Goal: Task Accomplishment & Management: Manage account settings

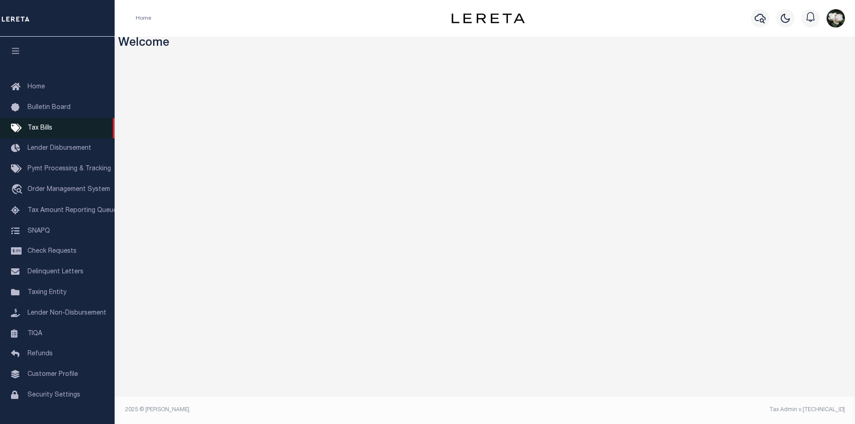
click at [48, 135] on link "Tax Bills" at bounding box center [57, 128] width 115 height 21
click at [760, 21] on icon "button" at bounding box center [760, 19] width 11 height 10
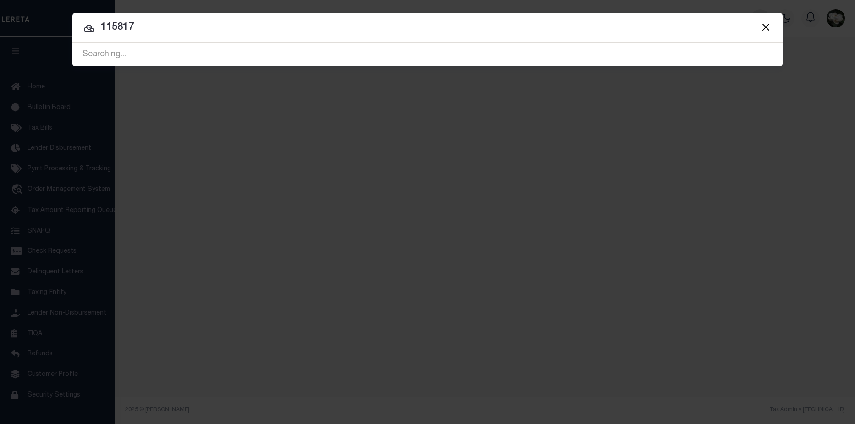
type input "115817"
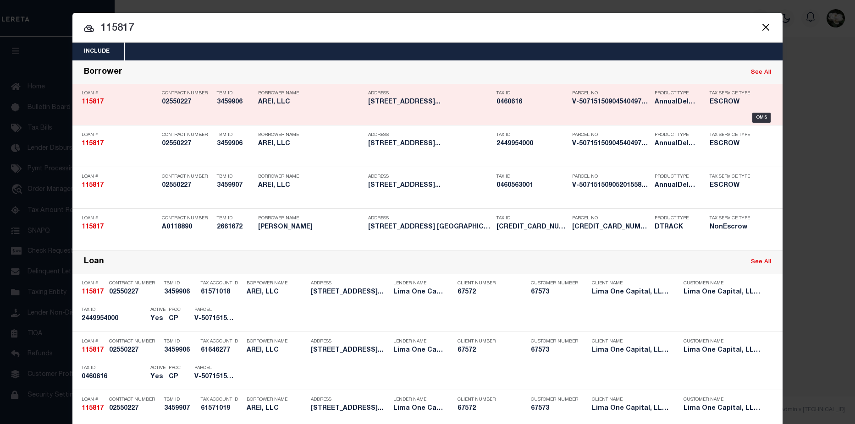
click at [525, 103] on h5 "0460616" at bounding box center [531, 103] width 71 height 8
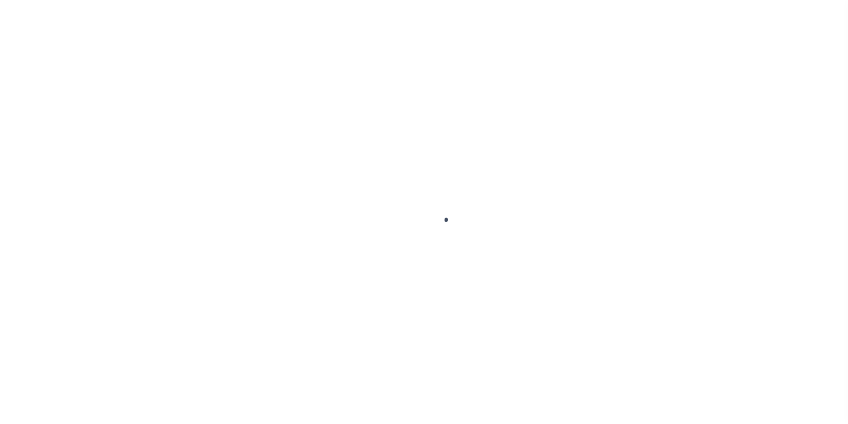
type input "115817"
type input "AREI, LLC"
select select
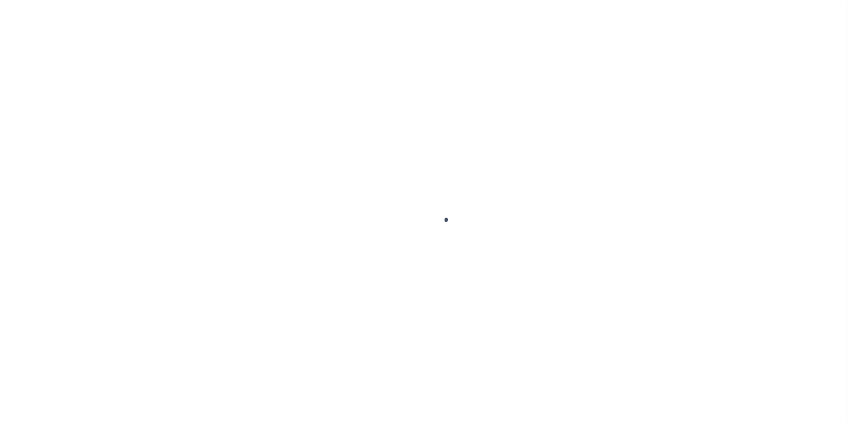
select select
type input "[STREET_ADDRESS]"
radio input "true"
select select "Escrow"
select select
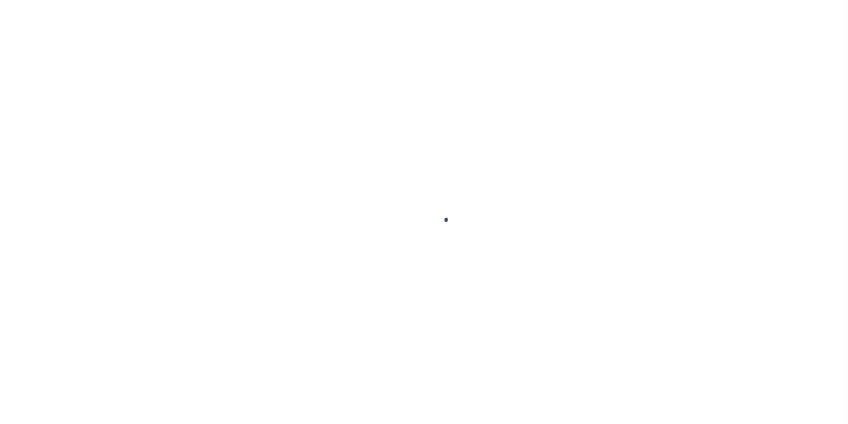
type input "MILWAUKEE WI 53209"
type input "115817-1"
type input "WI"
type textarea "COLLECTOR: ENTITY: PARCEL: 2449954000"
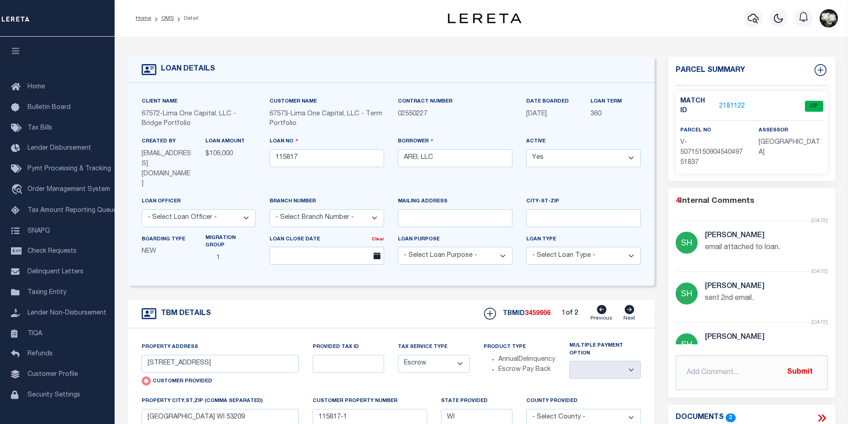
click at [736, 102] on link "2181122" at bounding box center [732, 107] width 26 height 10
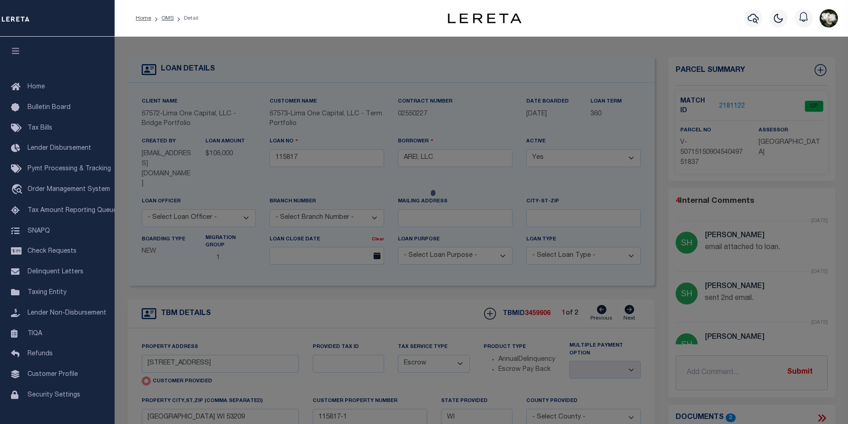
checkbox input "false"
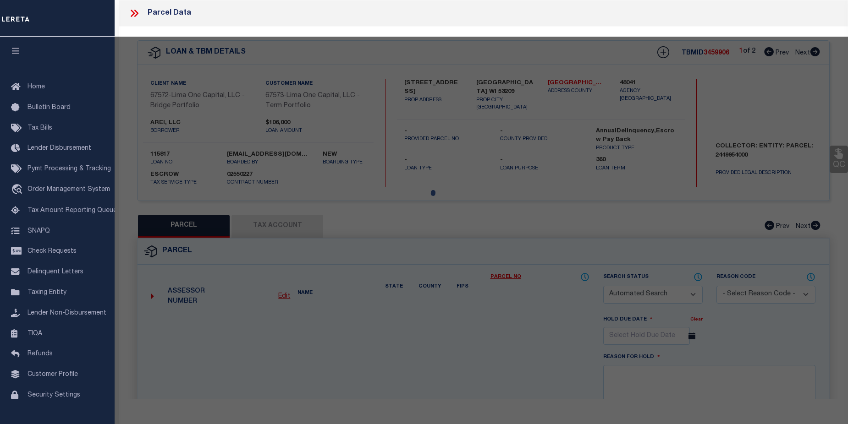
select select "CP"
select select "AGW"
select select
type input "[STREET_ADDRESS]"
checkbox input "false"
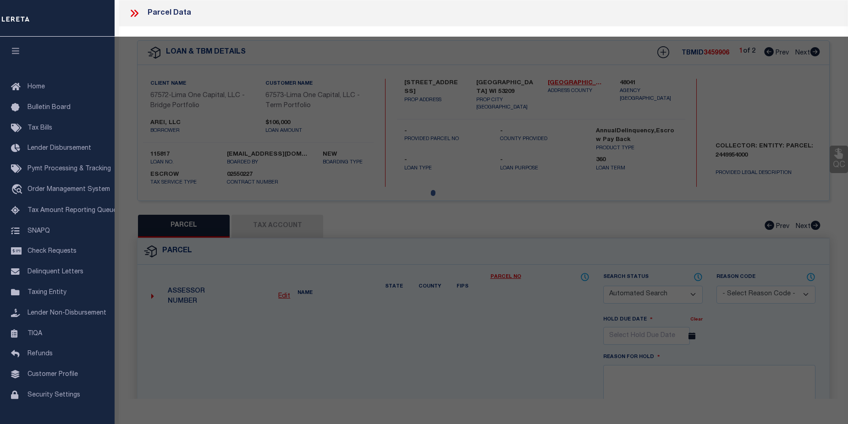
type input "[GEOGRAPHIC_DATA] WI 53209"
type textarea "need to verify parcel 100%"
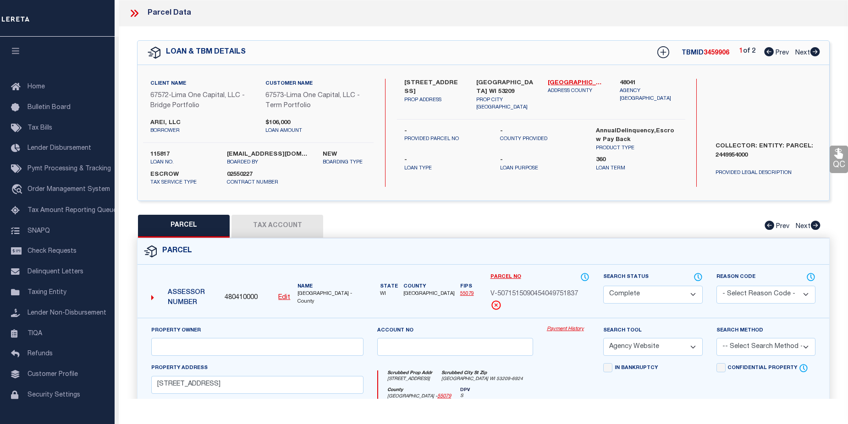
click at [558, 330] on link "Payment History" at bounding box center [568, 330] width 43 height 8
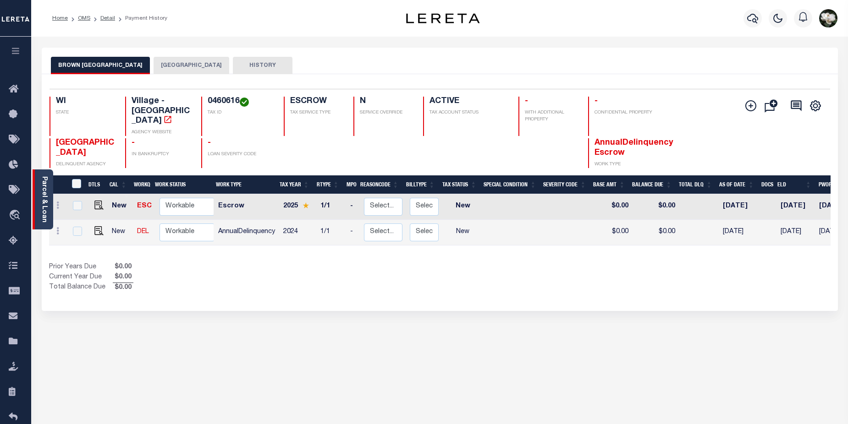
click at [41, 213] on link "Parcel & Loan" at bounding box center [44, 199] width 6 height 46
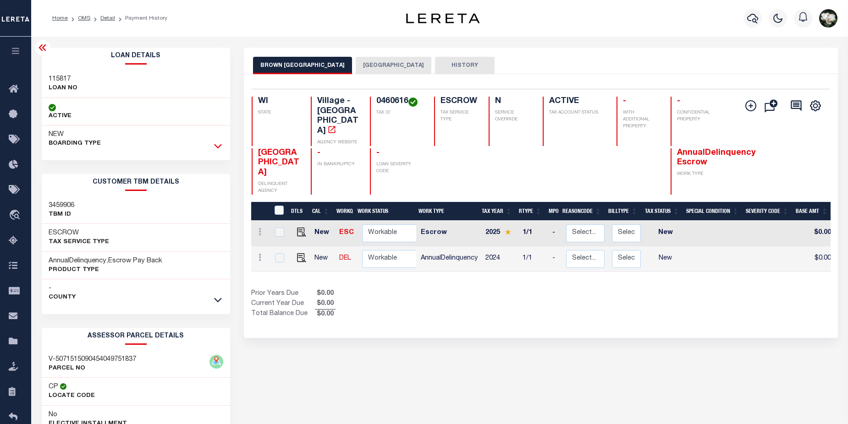
click at [215, 147] on icon at bounding box center [218, 146] width 8 height 10
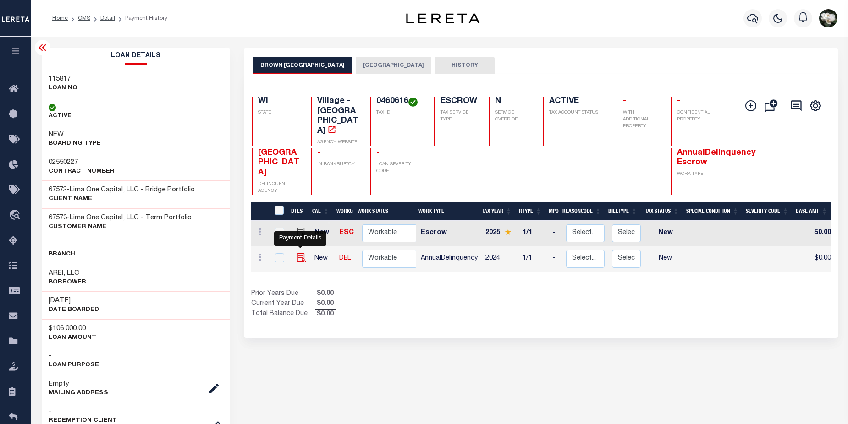
click at [297, 253] on img "" at bounding box center [301, 257] width 9 height 9
checkbox input "true"
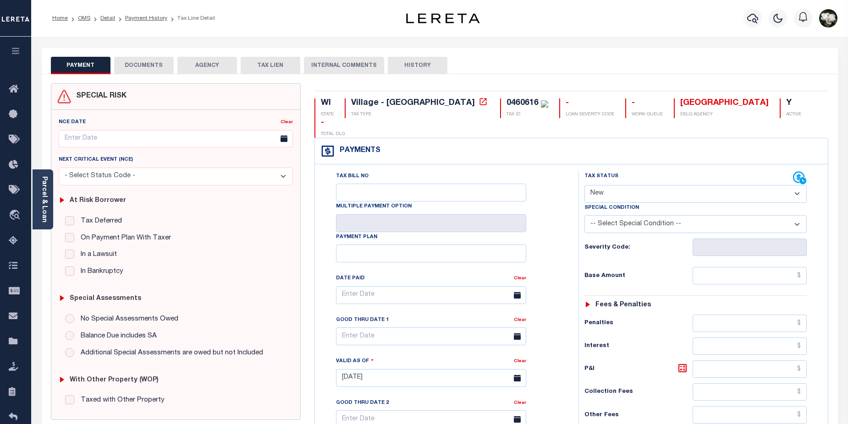
click at [799, 185] on select "- Select Status Code - Open Due/Unpaid Paid Incomplete No Tax Due Internal Refu…" at bounding box center [695, 194] width 223 height 18
select select "DUE"
click at [584, 185] on select "- Select Status Code - Open Due/Unpaid Paid Incomplete No Tax Due Internal Refu…" at bounding box center [695, 194] width 223 height 18
type input "[DATE]"
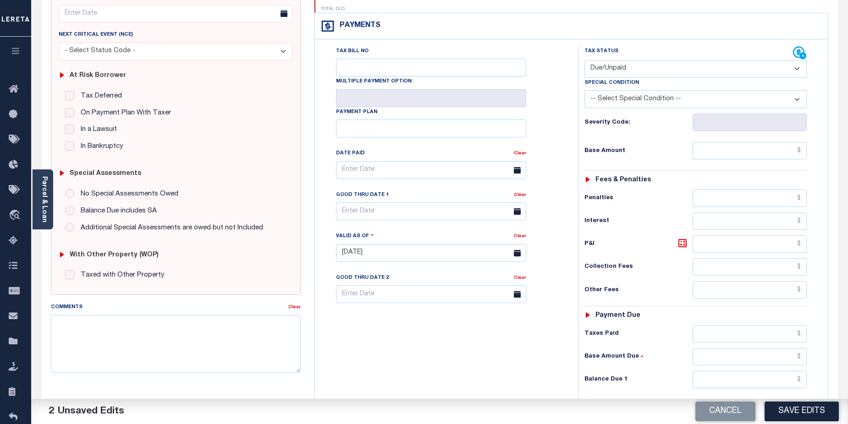
scroll to position [136, 0]
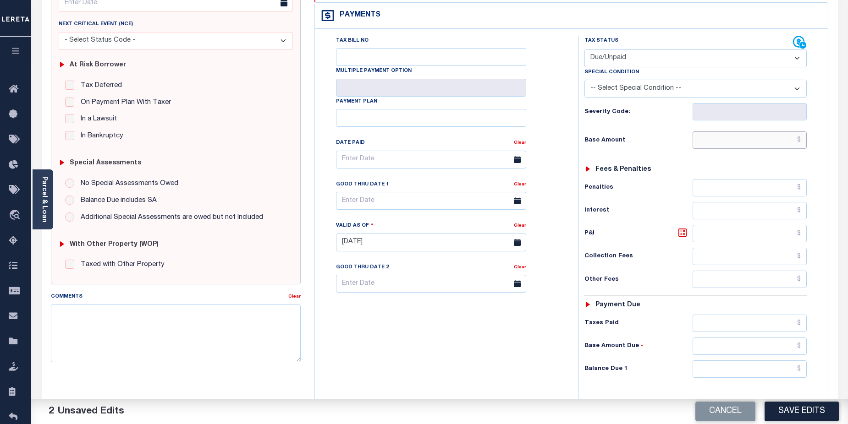
drag, startPoint x: 767, startPoint y: 123, endPoint x: 797, endPoint y: 112, distance: 31.8
click at [767, 132] on input "text" at bounding box center [750, 140] width 115 height 17
type input "$61.07"
drag, startPoint x: 761, startPoint y: 350, endPoint x: 802, endPoint y: 304, distance: 61.0
click at [760, 361] on input "text" at bounding box center [750, 369] width 115 height 17
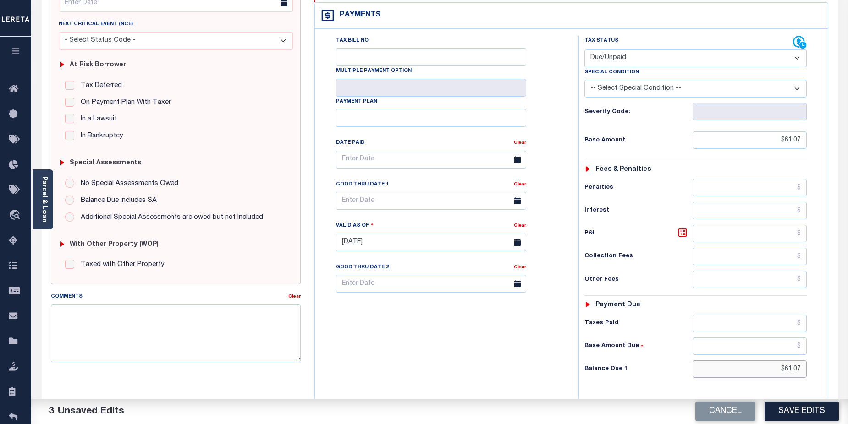
type input "$61.07"
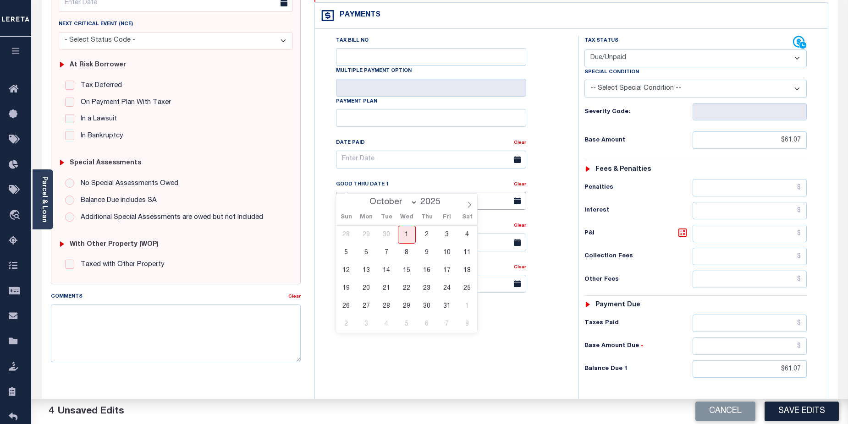
click at [413, 192] on input "text" at bounding box center [431, 201] width 190 height 18
click at [448, 305] on span "31" at bounding box center [447, 306] width 18 height 18
type input "10/31/2025"
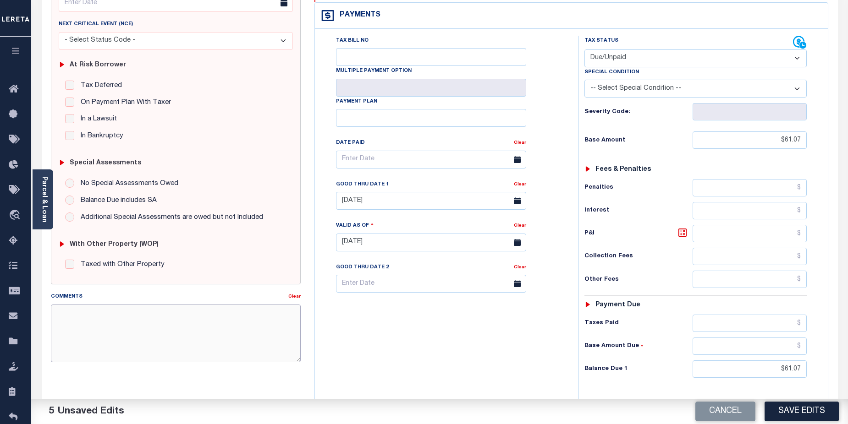
click at [120, 320] on textarea "Comments" at bounding box center [176, 334] width 250 height 58
paste textarea "CAS-474377 2025/annual dlq Base $3,323.80 P/I $568.57-Lender Responsibility Tot…"
drag, startPoint x: 72, startPoint y: 315, endPoint x: 34, endPoint y: 290, distance: 45.8
click at [94, 313] on textarea "CAS-474377 2025/annual dlq Base $3,323.80 P/I $568.57-Lender Responsibility Tot…" at bounding box center [176, 334] width 250 height 58
drag, startPoint x: 104, startPoint y: 313, endPoint x: 83, endPoint y: 308, distance: 21.2
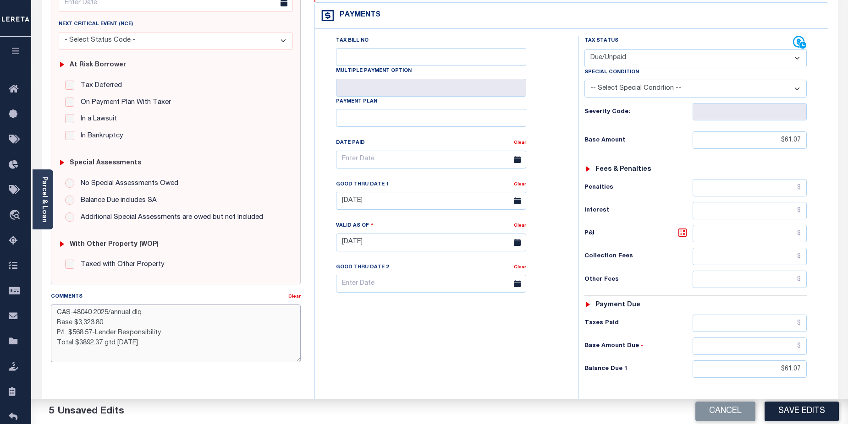
click at [106, 313] on textarea "CAS-48040 2025/annual dlq Base $3,323.80 P/I $568.57-Lender Responsibility Tota…" at bounding box center [176, 334] width 250 height 58
drag, startPoint x: 79, startPoint y: 325, endPoint x: 106, endPoint y: 325, distance: 27.5
click at [106, 325] on textarea "CAS-48040 2024/annual dlq Base $3,323.80 P/I $568.57-Lender Responsibility Tota…" at bounding box center [176, 334] width 250 height 58
drag, startPoint x: 73, startPoint y: 336, endPoint x: 94, endPoint y: 336, distance: 21.1
click at [94, 336] on textarea "CAS-48040 2024/annual dlq Base $61.07 P/I $568.57-Lender Responsibility Total $…" at bounding box center [176, 334] width 250 height 58
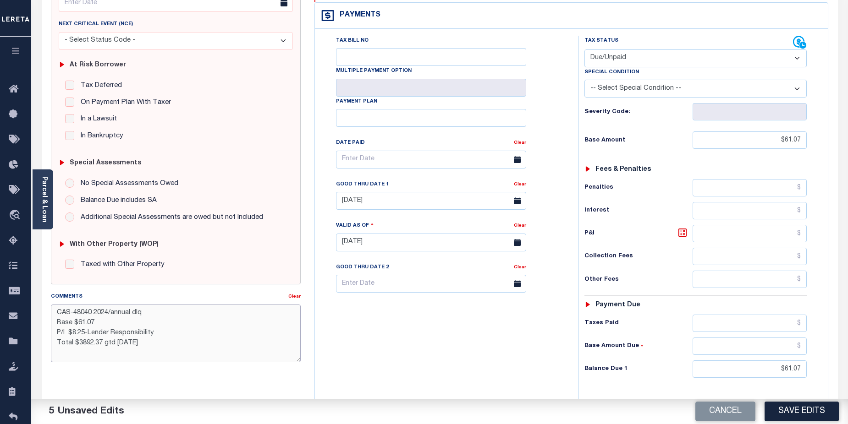
drag, startPoint x: 98, startPoint y: 334, endPoint x: 109, endPoint y: 334, distance: 11.0
click at [109, 334] on textarea "CAS-48040 2024/annual dlq Base $61.07 P/I $8.25-Lender Responsibility Total $38…" at bounding box center [176, 334] width 250 height 58
click at [159, 330] on textarea "CAS-48040 2024/annual dlq Base $61.07 P/I $8.25-Lereta Responsibility Total $38…" at bounding box center [176, 334] width 250 height 58
drag, startPoint x: 77, startPoint y: 346, endPoint x: 99, endPoint y: 346, distance: 22.5
click at [99, 346] on textarea "CAS-48040 2024/annual dlq Base $61.07 P/I $8.25-Lereta Responsibility( not repo…" at bounding box center [176, 334] width 250 height 58
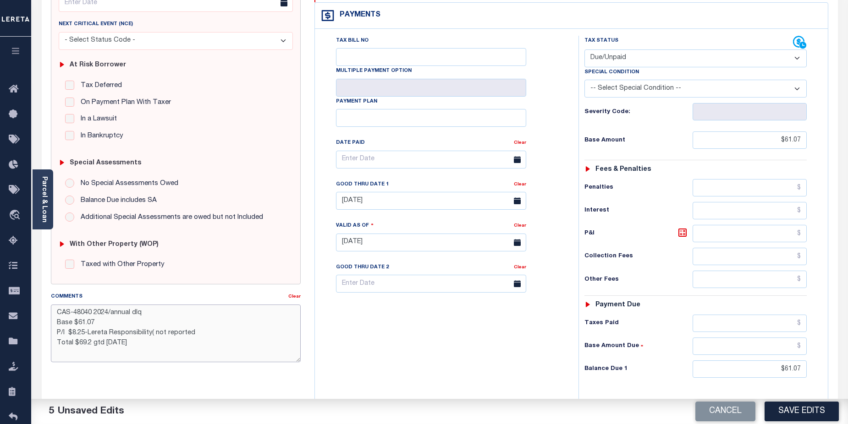
drag, startPoint x: 105, startPoint y: 344, endPoint x: 120, endPoint y: 344, distance: 14.7
click at [120, 344] on textarea "CAS-48040 2024/annual dlq Base $61.07 P/I $8.25-Lereta Responsibility( not repo…" at bounding box center [176, 334] width 250 height 58
click at [199, 332] on textarea "CAS-48040 2024/annual dlq Base $61.07 P/I $8.25-Lereta Responsibility( not repo…" at bounding box center [176, 334] width 250 height 58
click at [157, 347] on textarea "CAS-48040 2024/annual dlq Base $61.07 P/I $8.25-Lereta Responsibility ( not rep…" at bounding box center [176, 334] width 250 height 58
type textarea "CAS-48040 2024/annual dlq Base $61.07 P/I $8.25-Lereta Responsibility ( not rep…"
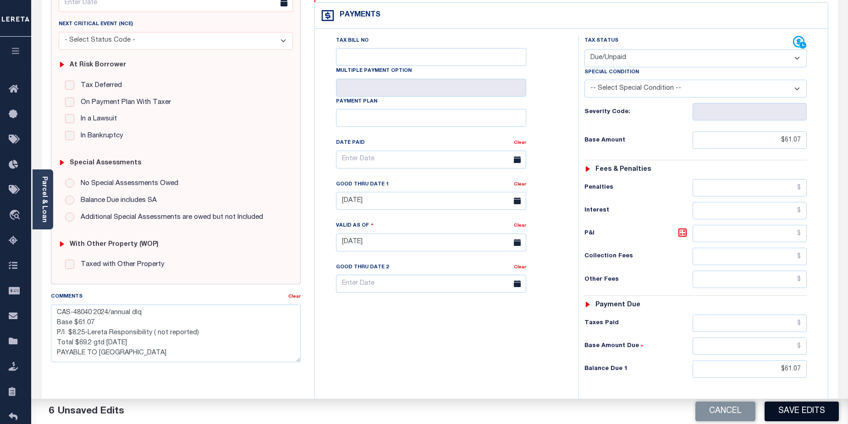
click at [814, 413] on button "Save Edits" at bounding box center [802, 412] width 74 height 20
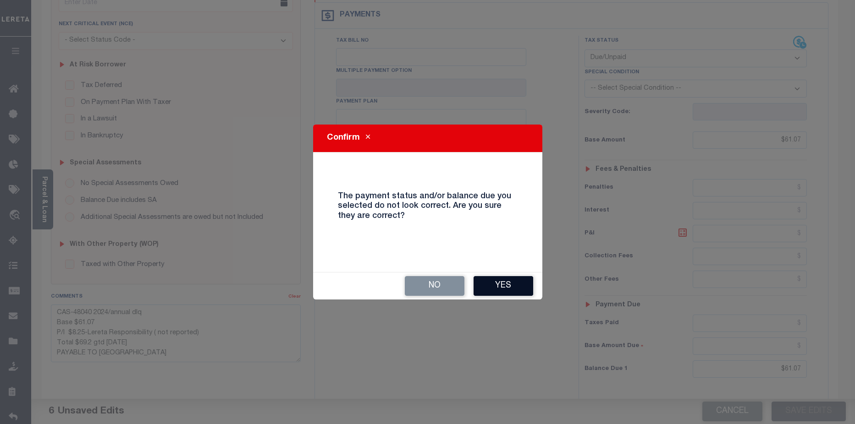
click at [513, 290] on button "Yes" at bounding box center [504, 286] width 60 height 20
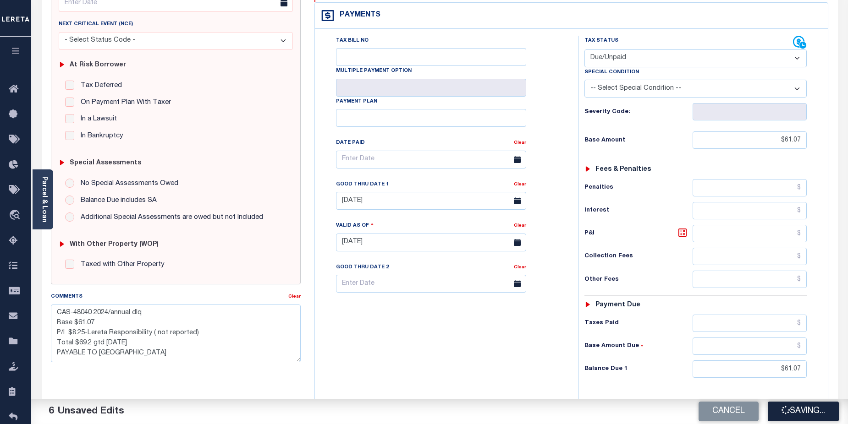
checkbox input "false"
type textarea "CAS-48040 2024/annual dlq Base $61.07 P/I $8.25-Lereta Responsibility ( not rep…"
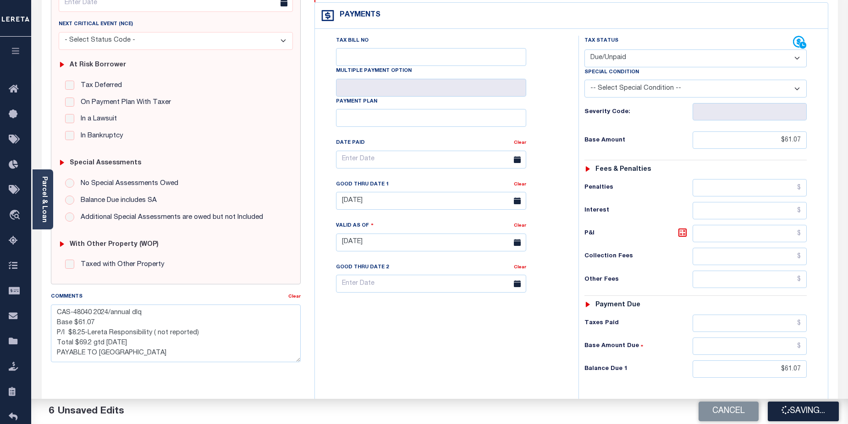
type input "$61.07"
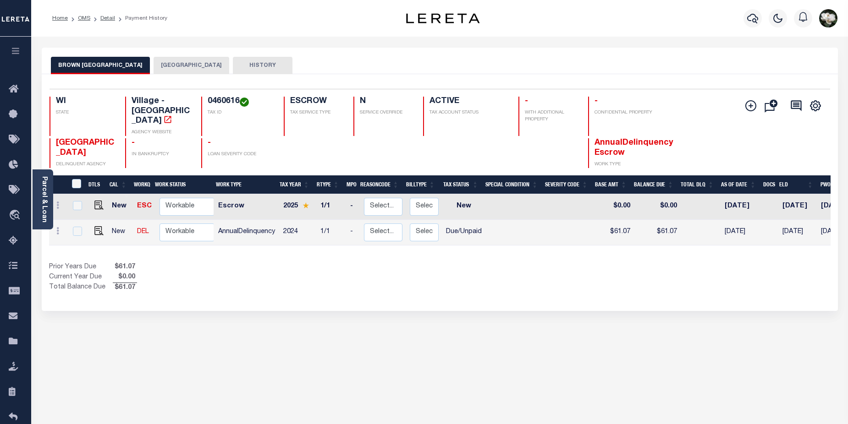
click at [43, 127] on div "Selected 2 Results 1 Items per page 25 50 100 WI STATE Village - WI AGENCY WEBS…" at bounding box center [439, 128] width 795 height 79
click at [43, 193] on link "Parcel & Loan" at bounding box center [44, 199] width 6 height 46
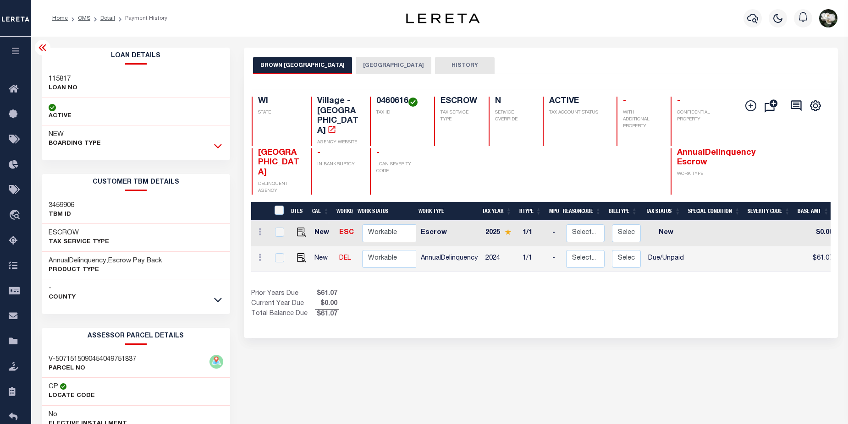
click at [219, 145] on icon at bounding box center [218, 146] width 8 height 10
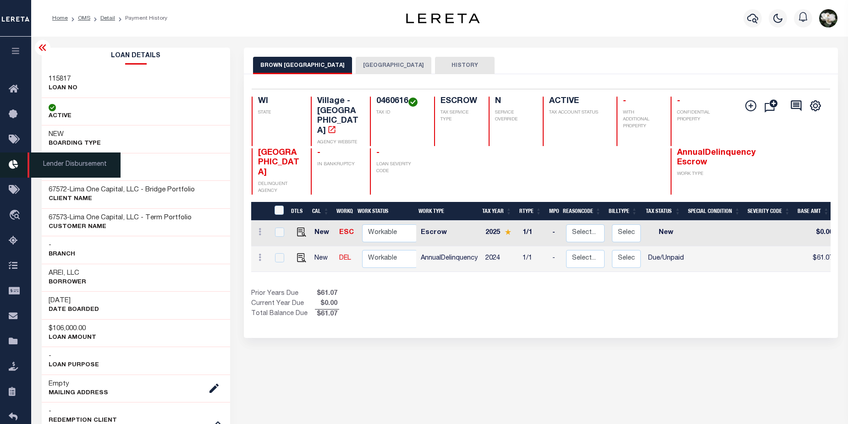
click at [15, 169] on icon at bounding box center [16, 165] width 15 height 11
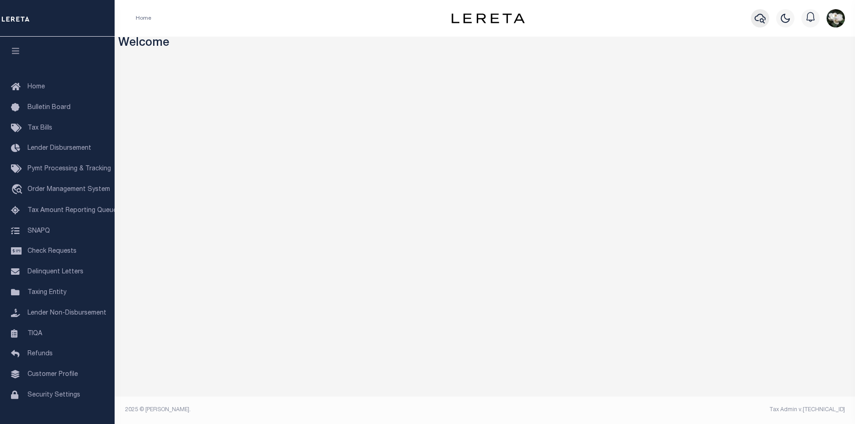
click at [761, 17] on icon "button" at bounding box center [760, 18] width 11 height 11
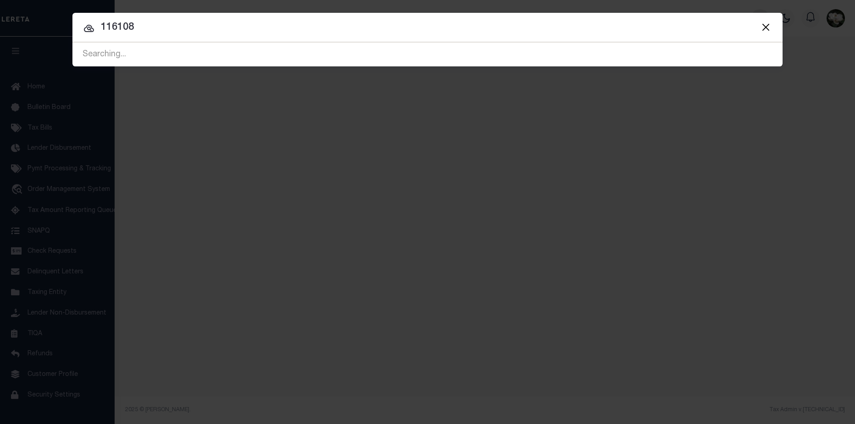
type input "116108"
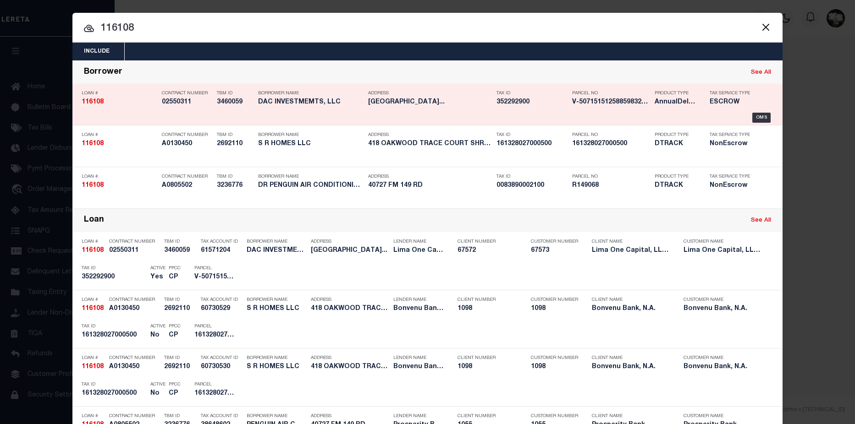
click at [512, 111] on div "Tax ID 352292900" at bounding box center [531, 99] width 71 height 27
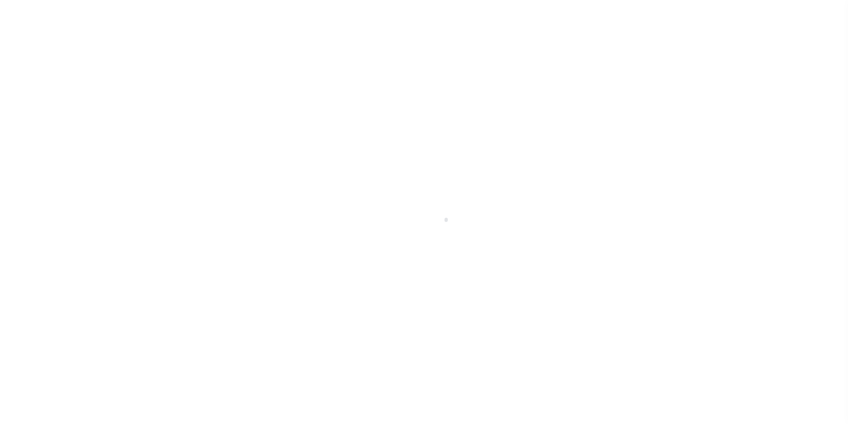
type input "[STREET_ADDRESS]"
radio input "true"
select select "Escrow"
select select
type input "[GEOGRAPHIC_DATA] PA 19120"
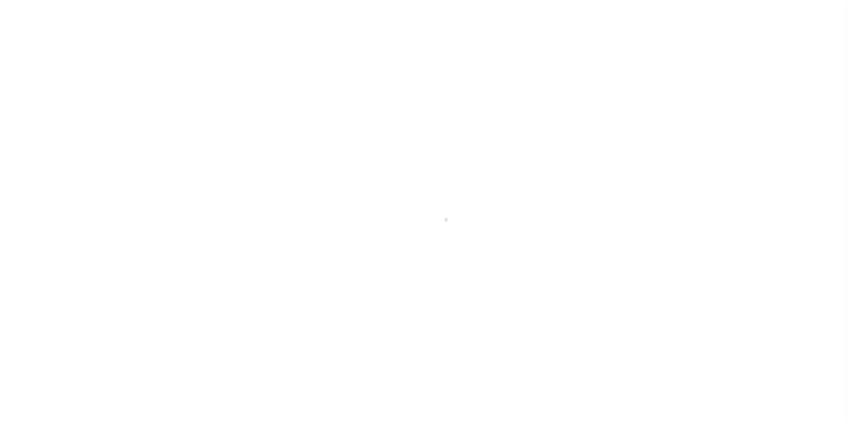
type input "116108-1"
type input "PA"
type textarea "COLLECTOR: ENTITY: PARCEL: 352292900"
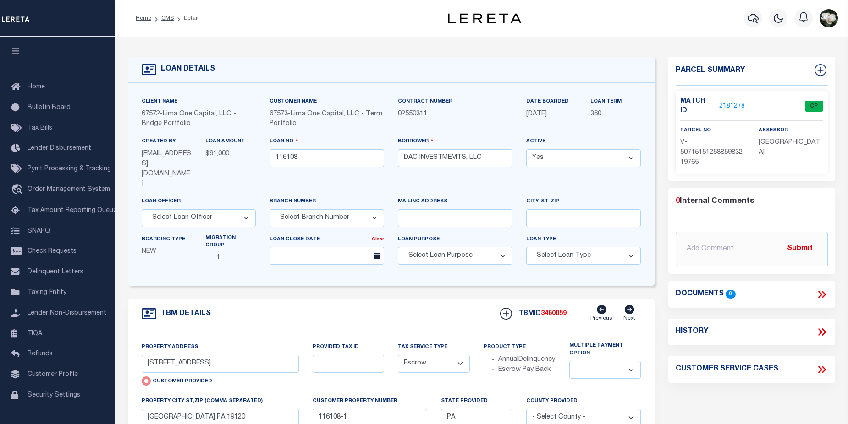
click at [725, 106] on div "Match ID 2181278 CP" at bounding box center [751, 109] width 143 height 24
click at [737, 102] on link "2181278" at bounding box center [732, 107] width 26 height 10
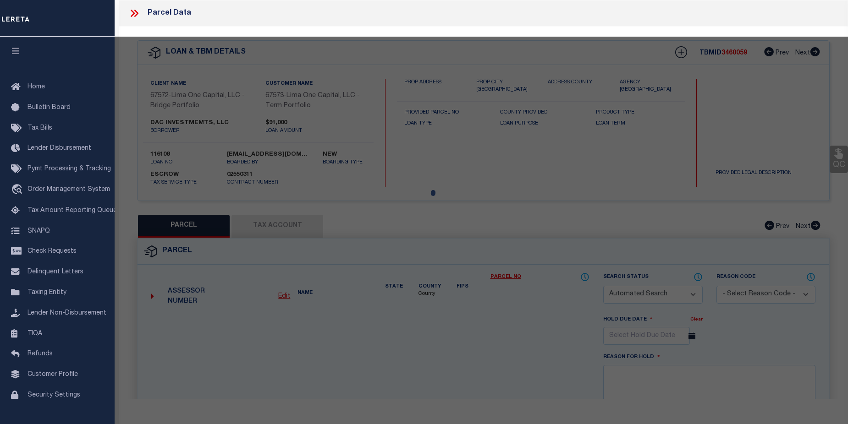
checkbox input "false"
select select "CP"
type input "[STREET_ADDRESS]"
checkbox input "false"
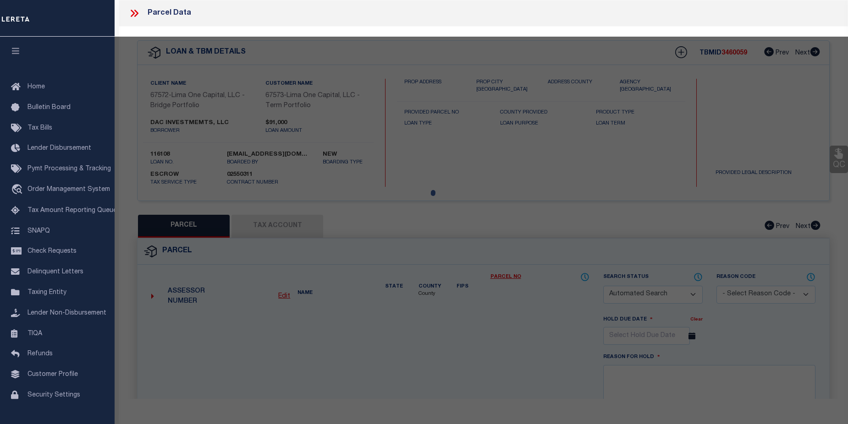
type input "[GEOGRAPHIC_DATA] PA 19120"
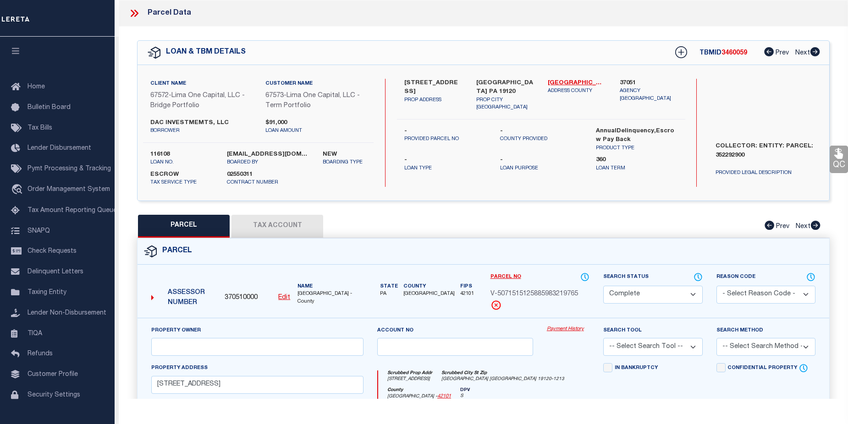
click at [565, 329] on link "Payment History" at bounding box center [568, 330] width 43 height 8
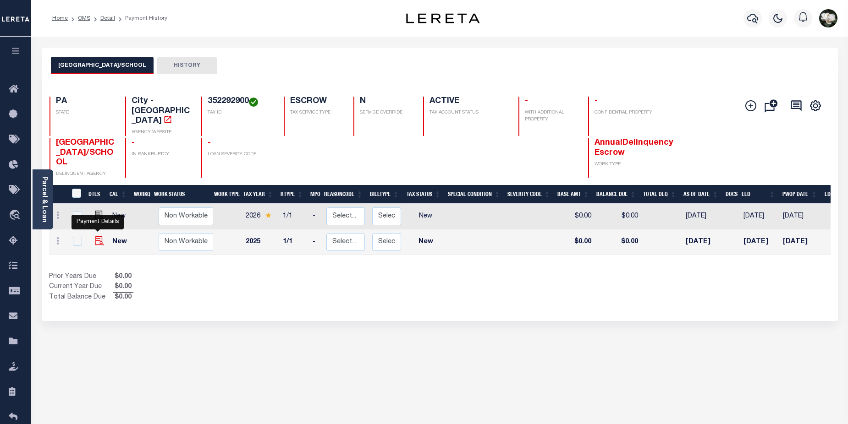
click at [97, 237] on img "" at bounding box center [99, 241] width 9 height 9
checkbox input "true"
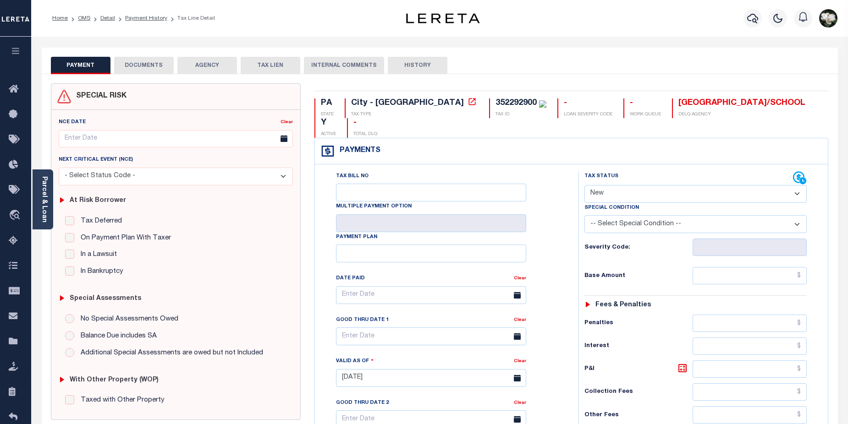
click at [800, 185] on select "- Select Status Code - Open Due/Unpaid Paid Incomplete No Tax Due Internal Refu…" at bounding box center [695, 194] width 223 height 18
select select "DUE"
click at [584, 185] on select "- Select Status Code - Open Due/Unpaid Paid Incomplete No Tax Due Internal Refu…" at bounding box center [695, 194] width 223 height 18
type input "[DATE]"
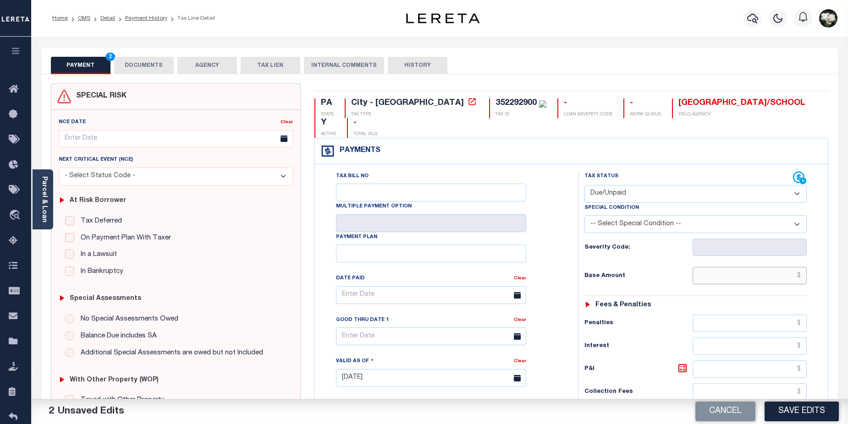
click at [758, 267] on input "text" at bounding box center [750, 275] width 115 height 17
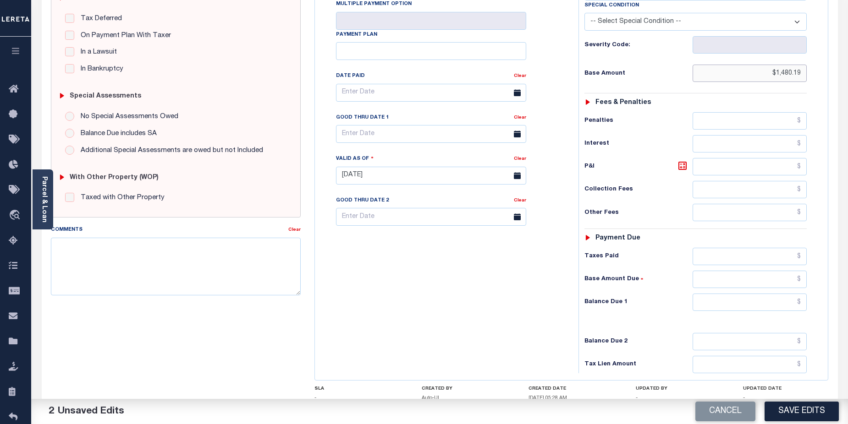
scroll to position [204, 0]
type input "$1,480.19"
drag, startPoint x: 742, startPoint y: 284, endPoint x: 748, endPoint y: 282, distance: 6.7
click at [742, 292] on input "text" at bounding box center [750, 300] width 115 height 17
type input "$1,480.19"
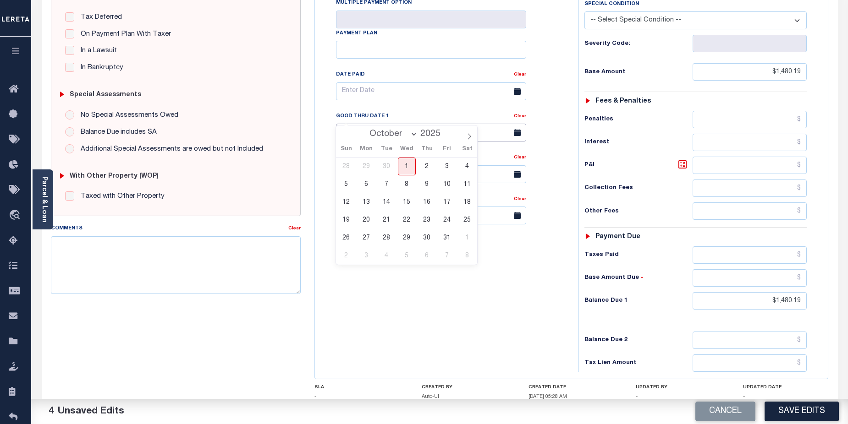
click at [448, 124] on input "text" at bounding box center [431, 133] width 190 height 18
click at [444, 241] on span "31" at bounding box center [447, 238] width 18 height 18
type input "10/31/2025"
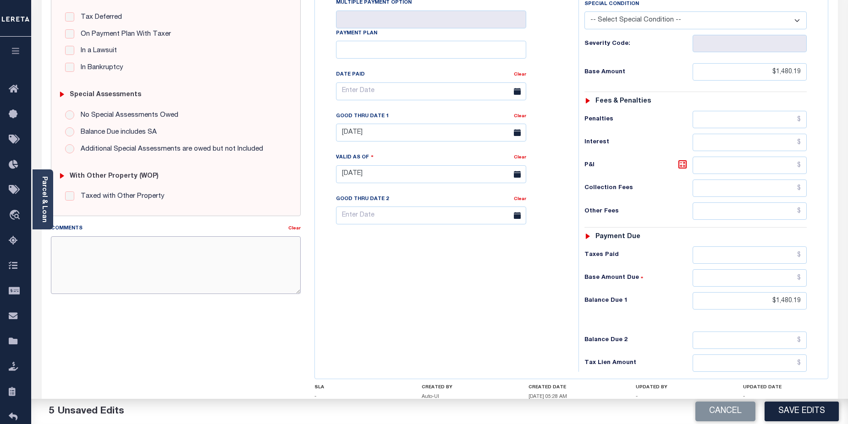
click at [115, 250] on textarea "Comments" at bounding box center [176, 266] width 250 height 58
paste textarea "CAS-474377 2025/annual dlq Base $3,323.80 P/I $568.57-Lender Responsibility Tot…"
drag, startPoint x: 72, startPoint y: 246, endPoint x: 97, endPoint y: 246, distance: 24.3
click at [97, 246] on textarea "CAS-474377 2025/annual dlq Base $3,323.80 P/I $568.57-Lender Responsibility Tot…" at bounding box center [176, 266] width 250 height 58
click at [80, 266] on textarea "CAS-48759 2025/annual dlq Base $3,323.80 P/I $568.57-Lender Responsibility Tota…" at bounding box center [176, 266] width 250 height 58
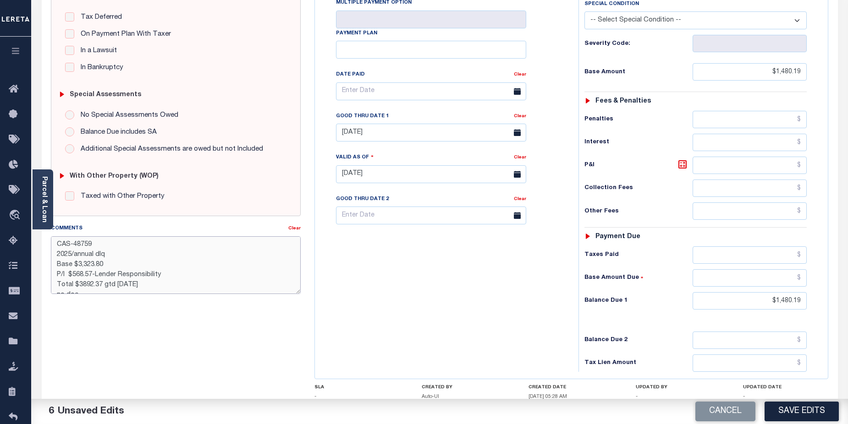
drag, startPoint x: 79, startPoint y: 266, endPoint x: 114, endPoint y: 265, distance: 34.8
click at [114, 265] on textarea "CAS-48759 2025/annual dlq Base $3,323.80 P/I $568.57-Lender Responsibility Tota…" at bounding box center [176, 266] width 250 height 58
click at [173, 276] on textarea "CAS-48759 2025/annual dlq Base $1,446.72 P/I $568.57-Lender Responsibility Tota…" at bounding box center [176, 266] width 250 height 58
drag, startPoint x: 73, startPoint y: 276, endPoint x: 91, endPoint y: 276, distance: 18.3
click at [91, 276] on textarea "CAS-48759 2025/annual dlq Base $1,446.72 P/I $568.57-Lender Responsibility(home…" at bounding box center [176, 266] width 250 height 58
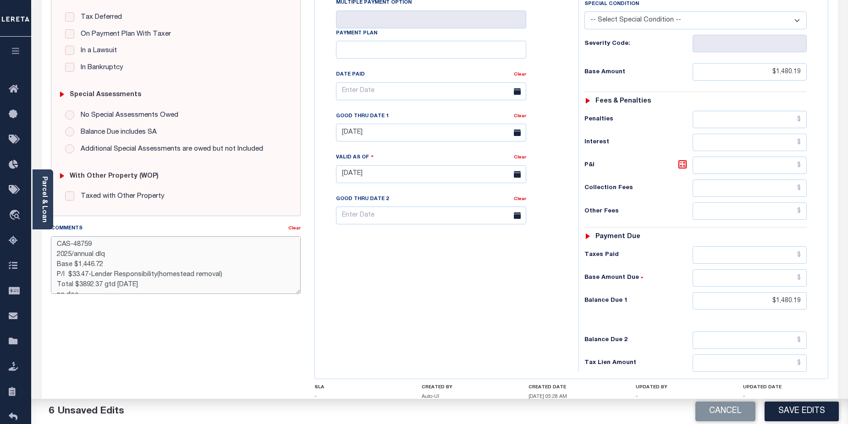
drag, startPoint x: 77, startPoint y: 286, endPoint x: 99, endPoint y: 283, distance: 22.2
click at [99, 283] on textarea "CAS-48759 2025/annual dlq Base $1,446.72 P/I $33.47-Lender Responsibility(homes…" at bounding box center [176, 266] width 250 height 58
drag, startPoint x: 118, startPoint y: 285, endPoint x: 125, endPoint y: 285, distance: 6.4
click at [125, 285] on textarea "CAS-48759 2025/annual dlq Base $1,446.72 P/I $33.47-Lender Responsibility(homes…" at bounding box center [176, 266] width 250 height 58
click at [216, 272] on textarea "CAS-48759 2025/annual dlq Base $1,446.72 P/I $33.47-Lender Responsibility(homes…" at bounding box center [176, 266] width 250 height 58
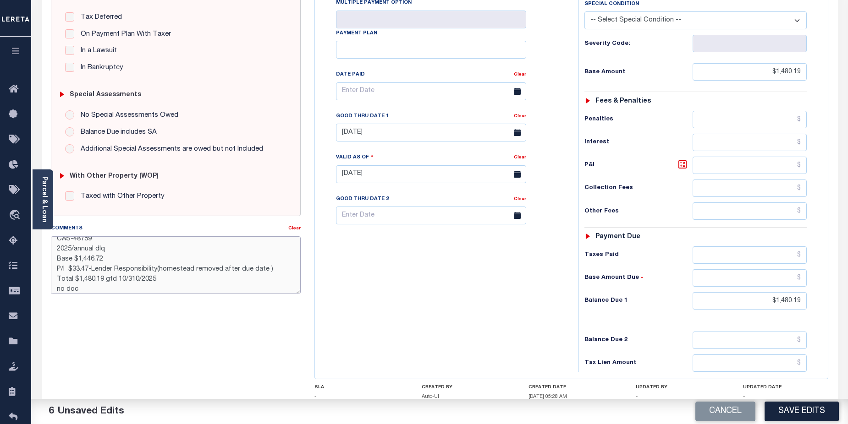
scroll to position [10, 0]
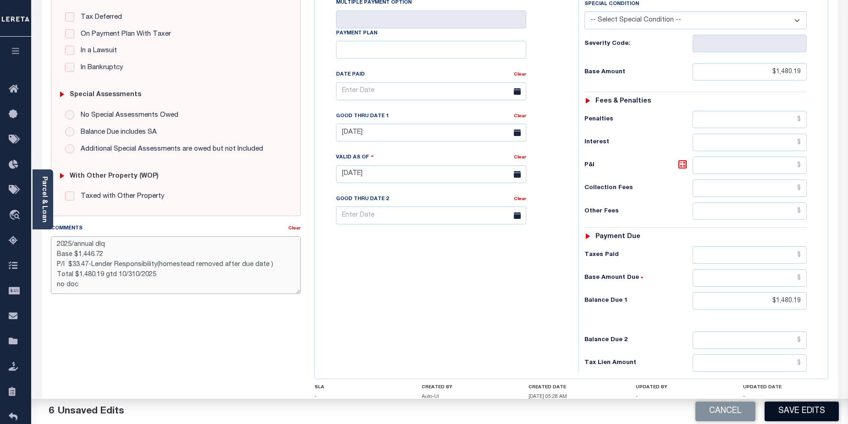
type textarea "CAS-48759 2025/annual dlq Base $1,446.72 P/I $33.47-Lender Responsibility(homes…"
click at [817, 415] on button "Save Edits" at bounding box center [802, 412] width 74 height 20
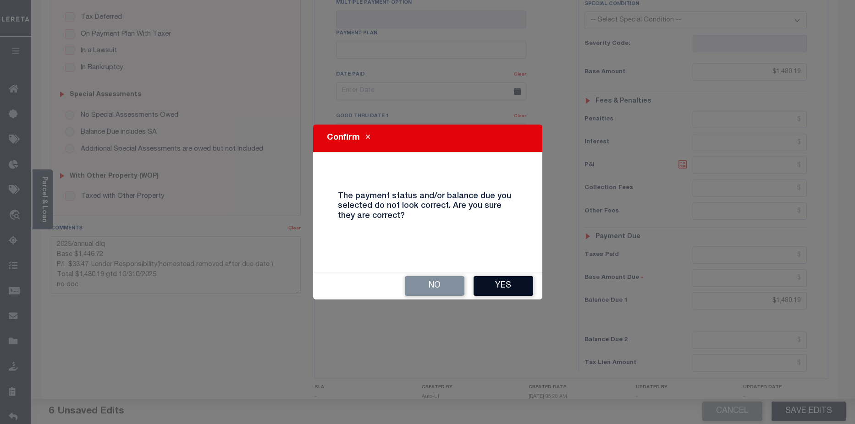
click at [515, 292] on button "Yes" at bounding box center [504, 286] width 60 height 20
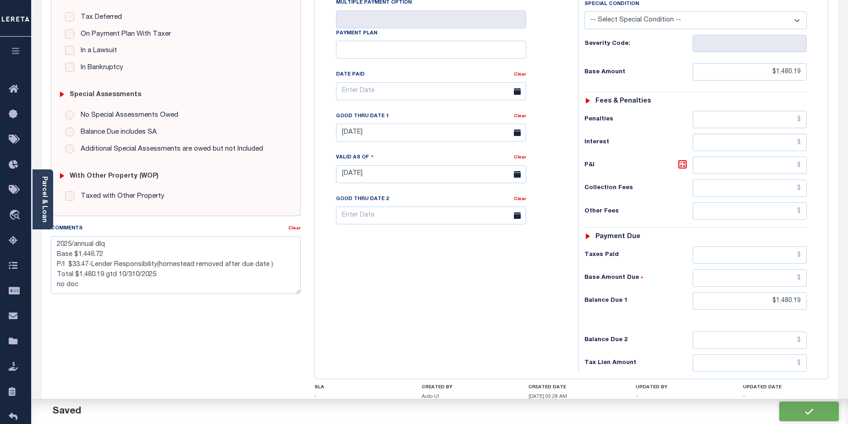
checkbox input "false"
type textarea "CAS-48759 2025/annual dlq Base $1,446.72 P/I $33.47-Lender Responsibility(homes…"
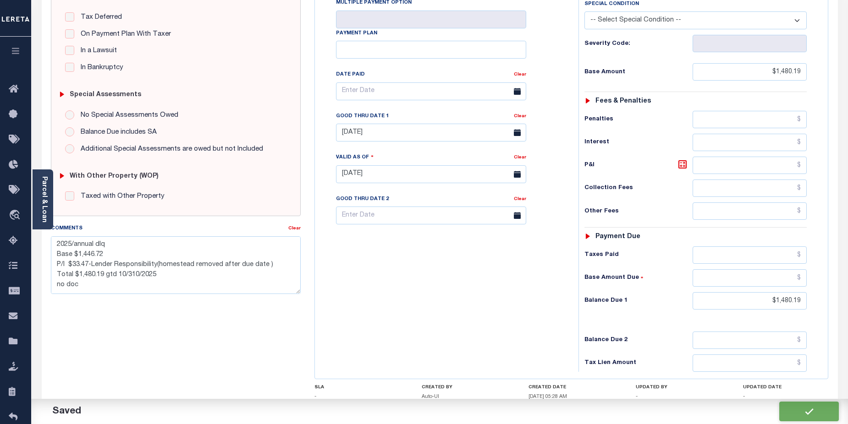
type input "$1,480.19"
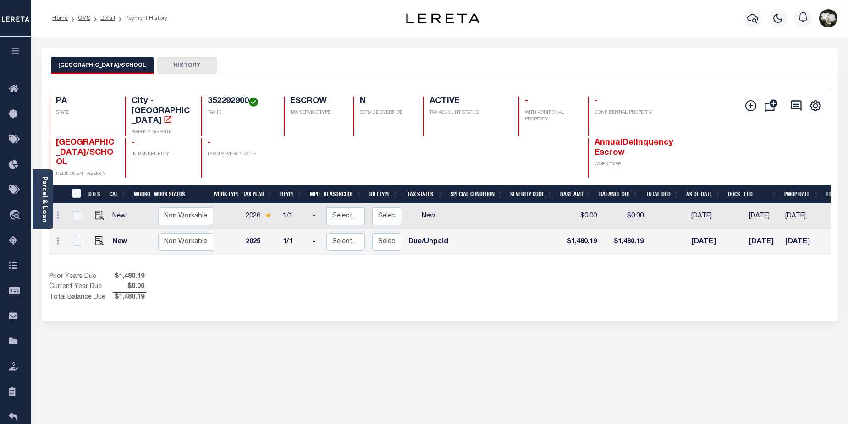
click at [80, 237] on div at bounding box center [77, 242] width 12 height 10
checkbox input "true"
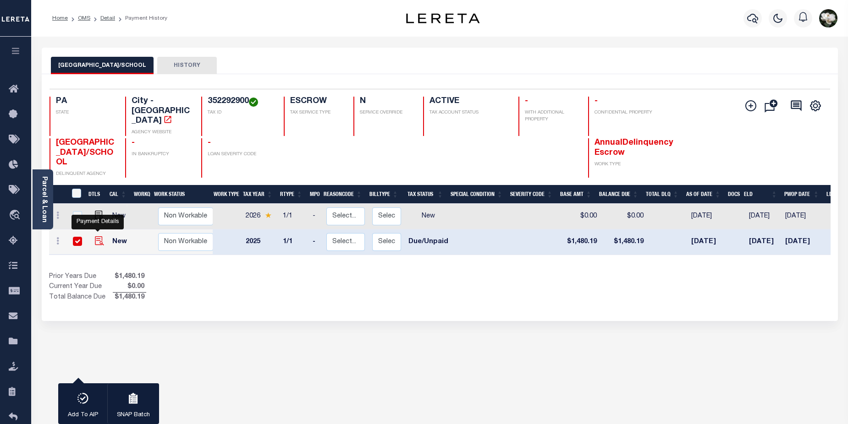
click at [97, 237] on img "" at bounding box center [99, 241] width 9 height 9
checkbox input "false"
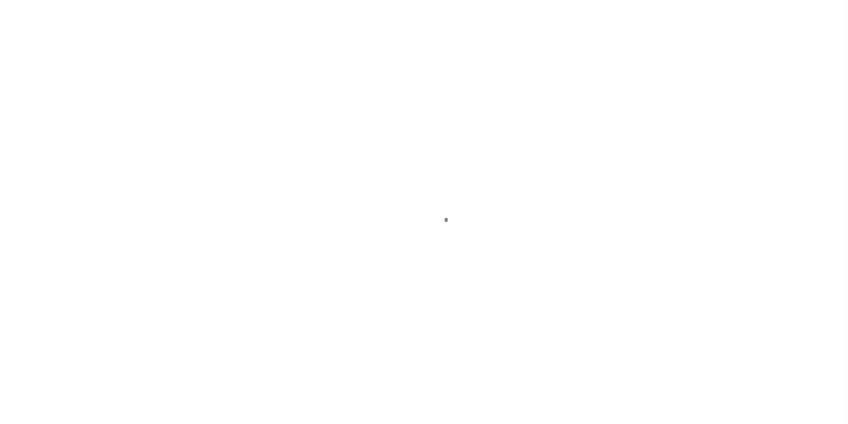
select select "DUE"
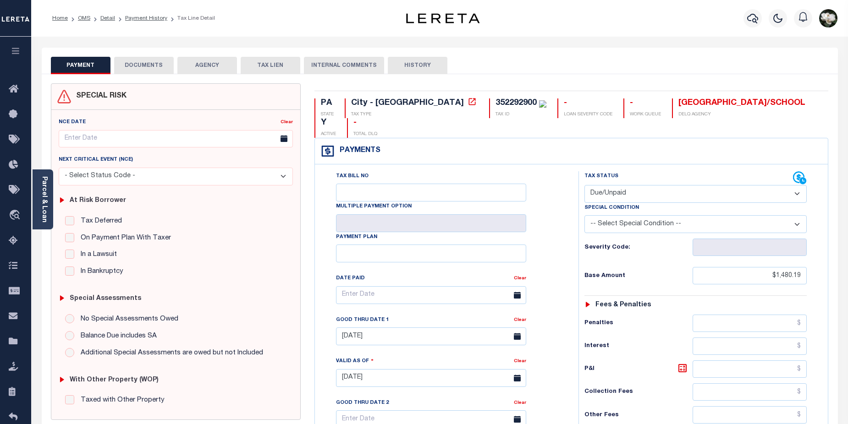
click at [138, 61] on button "DOCUMENTS" at bounding box center [144, 65] width 60 height 17
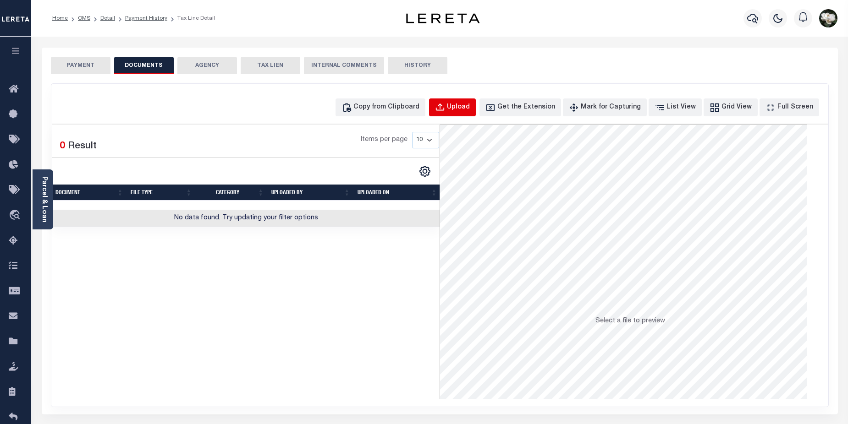
click at [470, 111] on div "Upload" at bounding box center [458, 108] width 23 height 10
select select "POP"
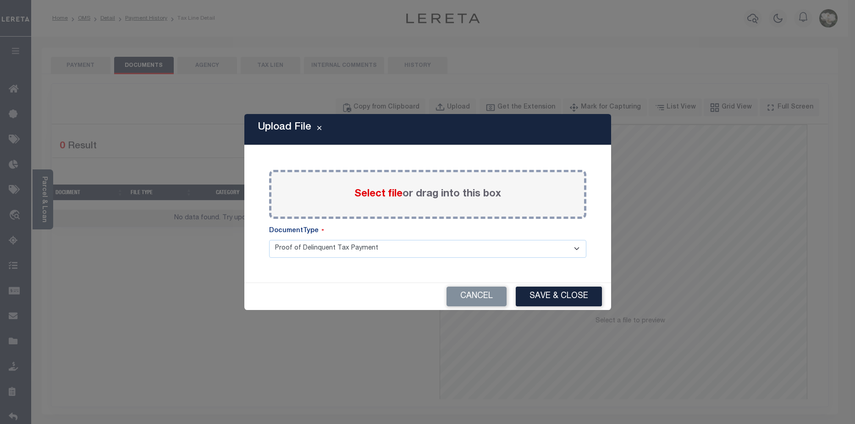
click at [394, 195] on span "Select file" at bounding box center [378, 194] width 48 height 10
click at [0, 0] on input "Select file or drag into this box" at bounding box center [0, 0] width 0 height 0
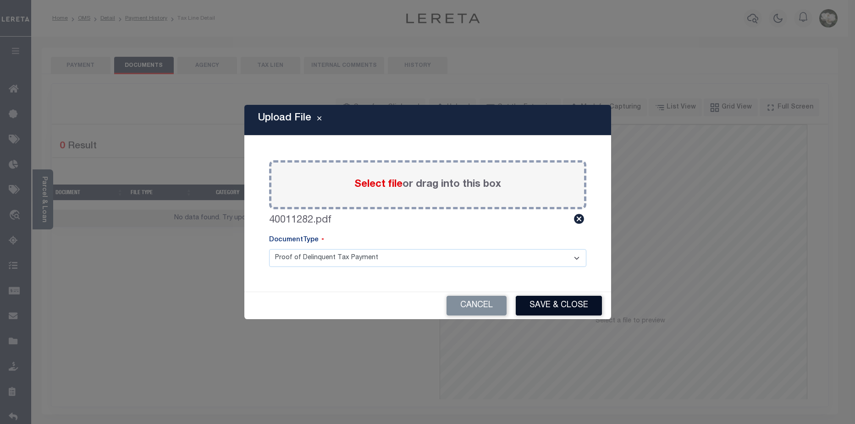
click at [554, 304] on button "Save & Close" at bounding box center [559, 306] width 86 height 20
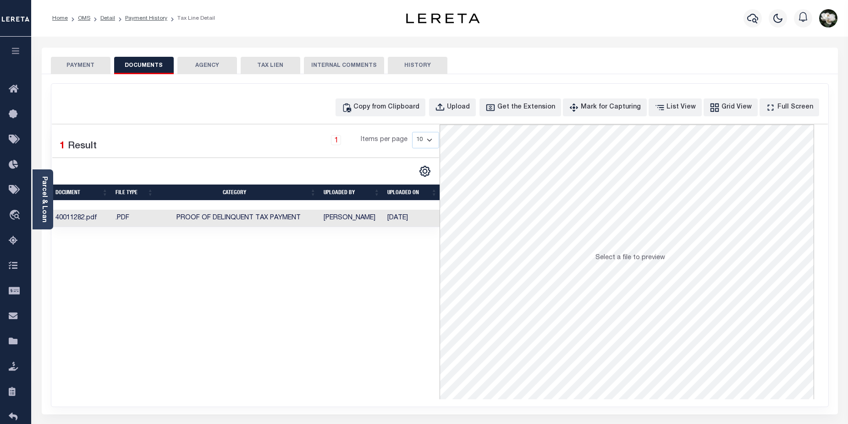
click at [87, 68] on button "PAYMENT" at bounding box center [81, 65] width 60 height 17
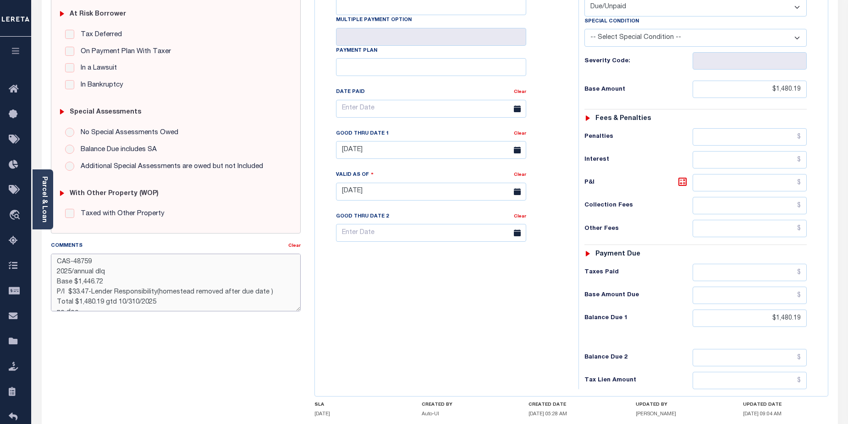
scroll to position [10, 0]
click at [88, 303] on textarea "CAS-48759 2025/annual dlq Base $1,446.72 P/I $33.47-Lender Responsibility(homes…" at bounding box center [176, 283] width 250 height 58
drag, startPoint x: 60, startPoint y: 293, endPoint x: 146, endPoint y: 297, distance: 85.8
click at [146, 297] on textarea "CAS-48759 2025/annual dlq Base $1,446.72 P/I $33.47-Lender Responsibility(homes…" at bounding box center [176, 283] width 250 height 58
type textarea "CAS-48759 2025/annual dlq Base $1,446.72 P/I $33.47-Lender Responsibility(homes…"
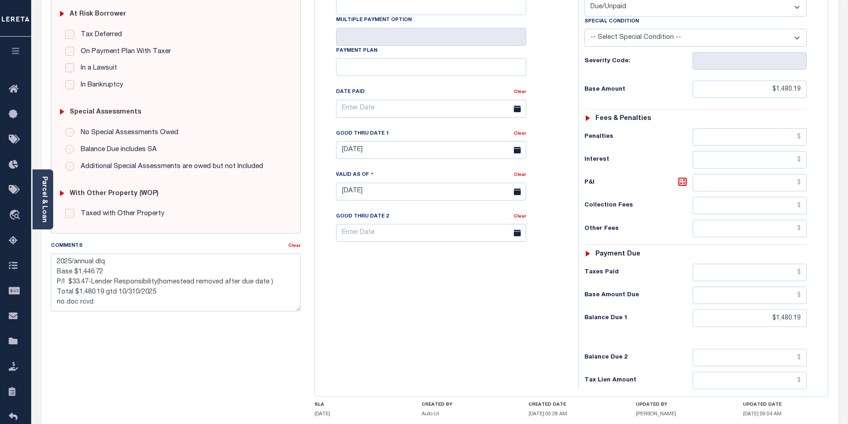
click at [476, 306] on div "Tax Bill No Multiple Payment Option Payment Plan Clear" at bounding box center [444, 187] width 254 height 405
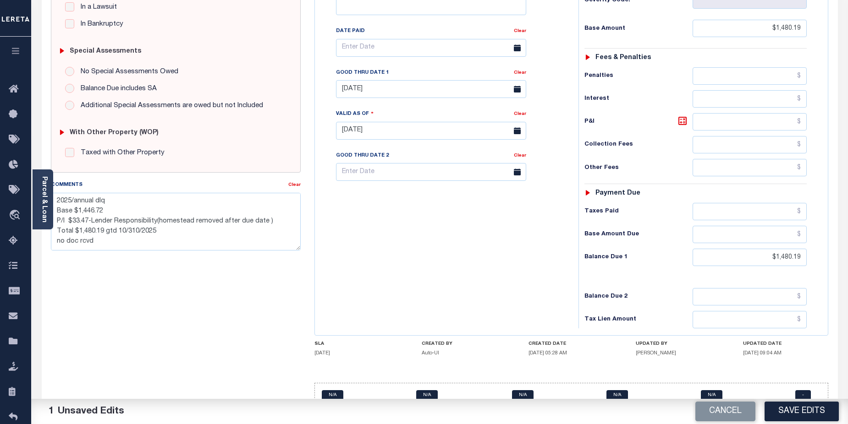
scroll to position [210, 0]
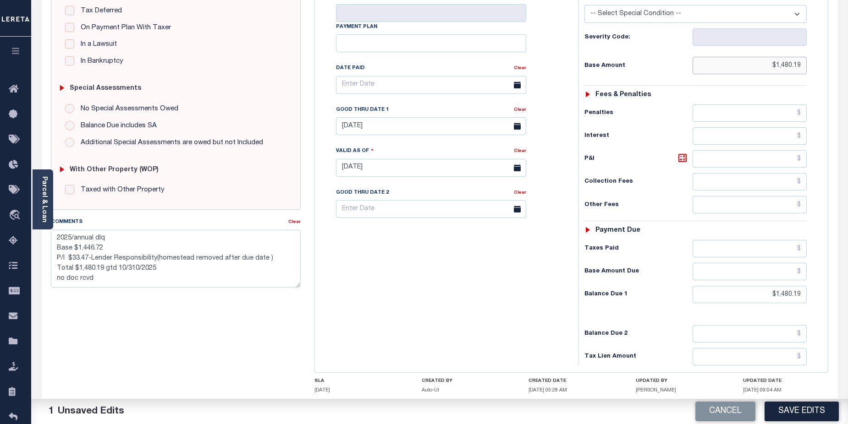
drag, startPoint x: 769, startPoint y: 48, endPoint x: 814, endPoint y: 48, distance: 44.5
click at [814, 48] on div "Tax Status Status - Select Status Code -" at bounding box center [698, 163] width 241 height 405
type input "$1,446.72"
click at [81, 250] on textarea "CAS-48759 2025/annual dlq Base $1,446.72 P/I $33.47-Lender Responsibility(homes…" at bounding box center [176, 259] width 250 height 58
drag, startPoint x: 83, startPoint y: 249, endPoint x: 107, endPoint y: 249, distance: 23.4
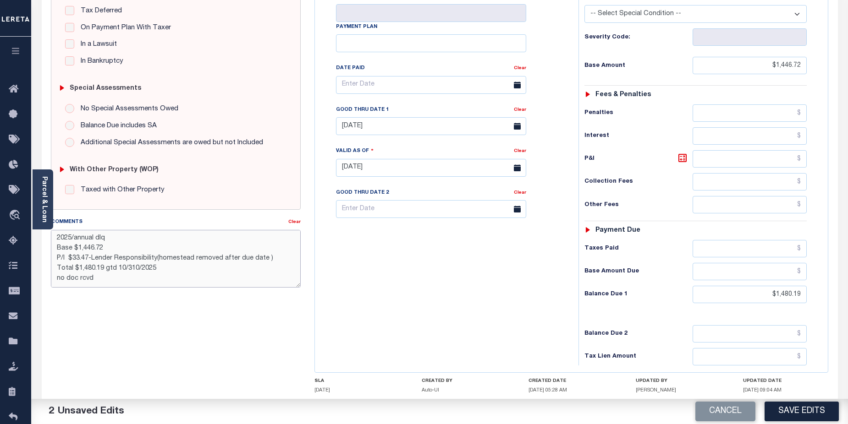
click at [107, 249] on textarea "CAS-48759 2025/annual dlq Base $1,446.72 P/I $33.47-Lender Responsibility(homes…" at bounding box center [176, 259] width 250 height 58
type textarea "CAS-48759 2025/annual dlq Base $1,399.80 P/I $33.47-Lender Responsibility(homes…"
drag, startPoint x: 776, startPoint y: 48, endPoint x: 810, endPoint y: 47, distance: 34.8
click at [810, 47] on div "Tax Status Status - Select Status Code -" at bounding box center [698, 163] width 241 height 405
type input "$1,399.80"
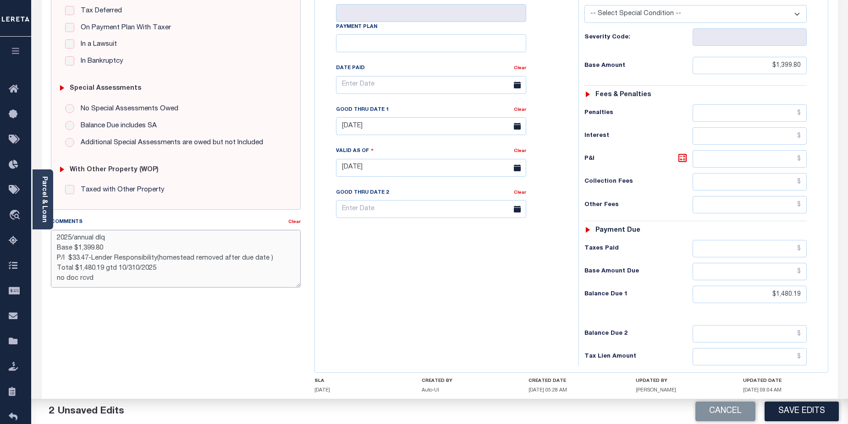
drag, startPoint x: 72, startPoint y: 257, endPoint x: 89, endPoint y: 250, distance: 18.5
click at [88, 257] on textarea "CAS-48759 2025/annual dlq Base $1,399.80 P/I $33.47-Lender Responsibility(homes…" at bounding box center [176, 259] width 250 height 58
type textarea "CAS-48759 2025/annual dlq Base $1,399.80 P/I $80.39-Lender Responsibility(homes…"
click at [799, 411] on button "Save Edits" at bounding box center [802, 412] width 74 height 20
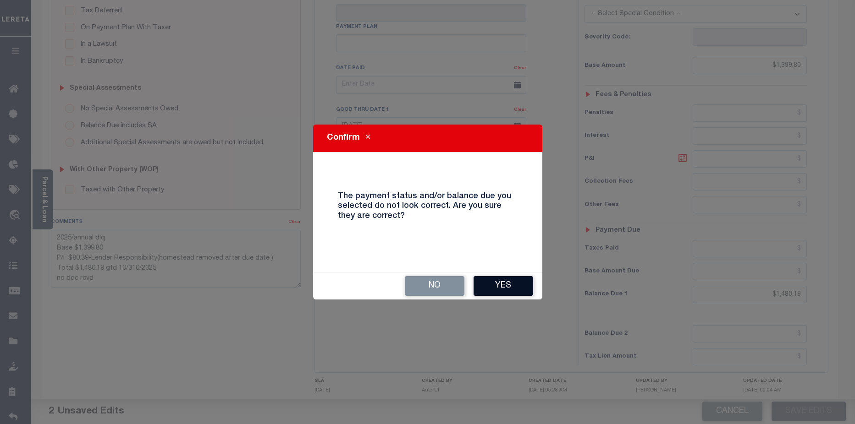
click at [516, 288] on button "Yes" at bounding box center [504, 286] width 60 height 20
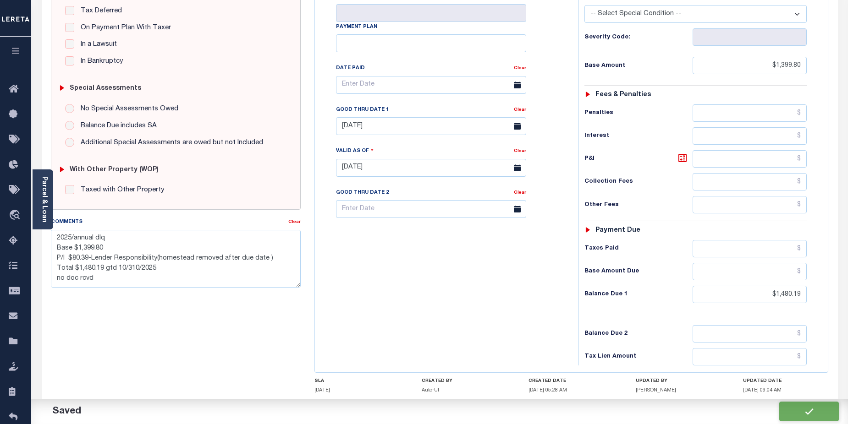
checkbox input "false"
type textarea "CAS-48759 2025/annual dlq Base $1,399.80 P/I $80.39-Lender Responsibility(homes…"
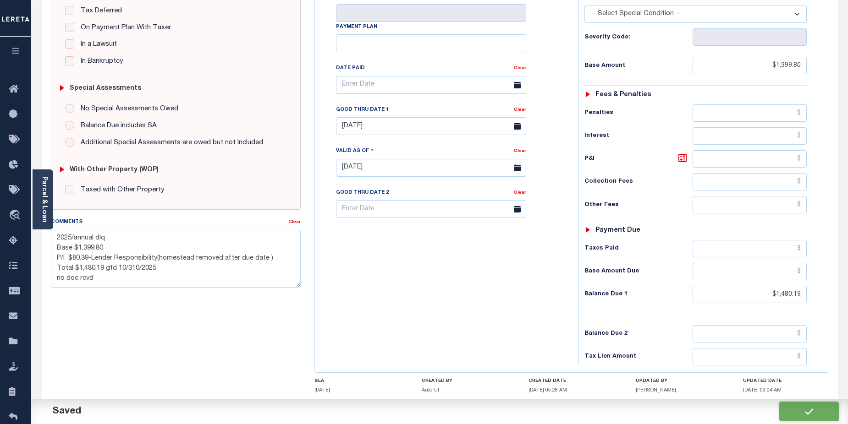
type input "$1,399.8"
type input "$1,480.19"
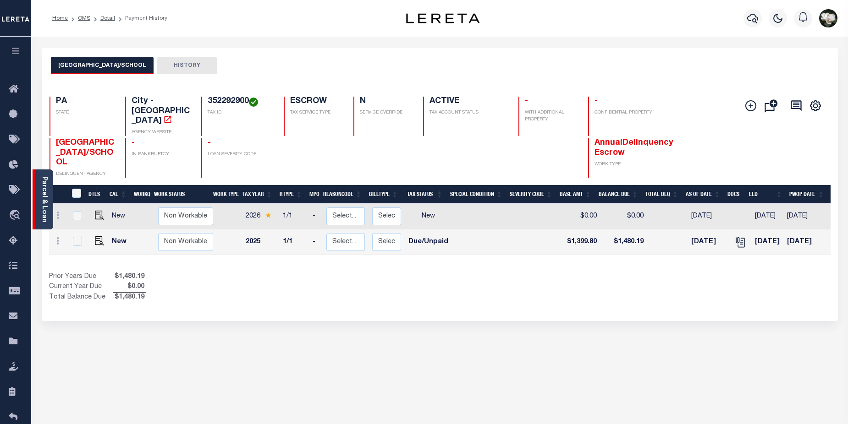
click at [38, 197] on div "Parcel & Loan" at bounding box center [43, 200] width 21 height 60
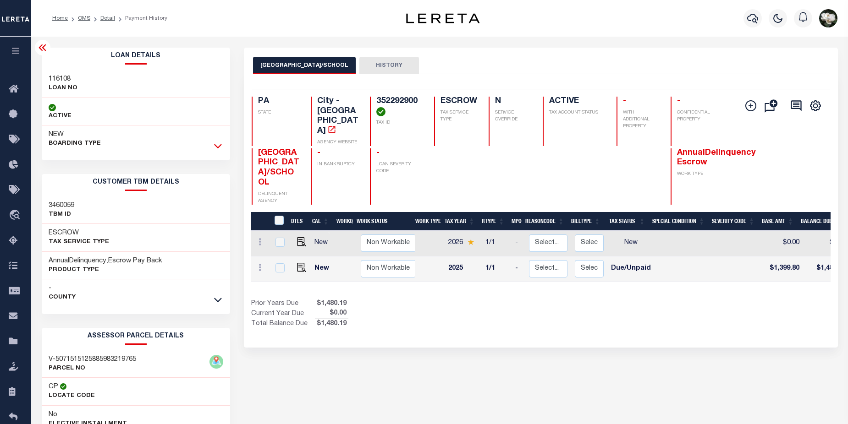
click at [216, 151] on icon at bounding box center [218, 146] width 8 height 10
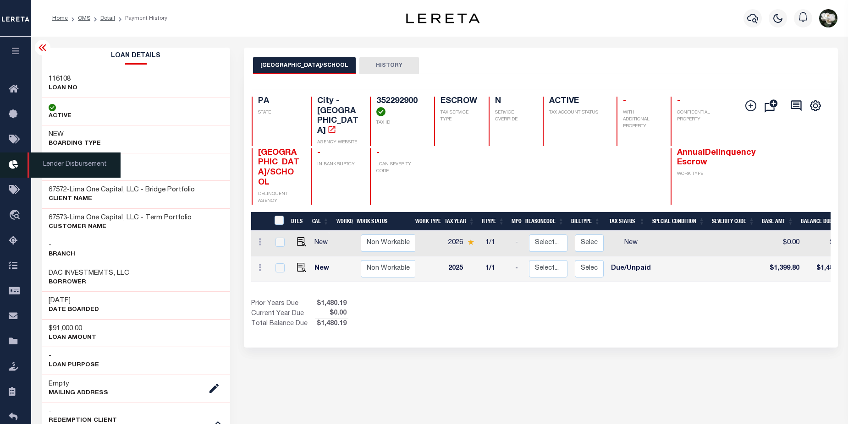
click at [11, 170] on icon at bounding box center [16, 165] width 15 height 11
